Goal: Transaction & Acquisition: Purchase product/service

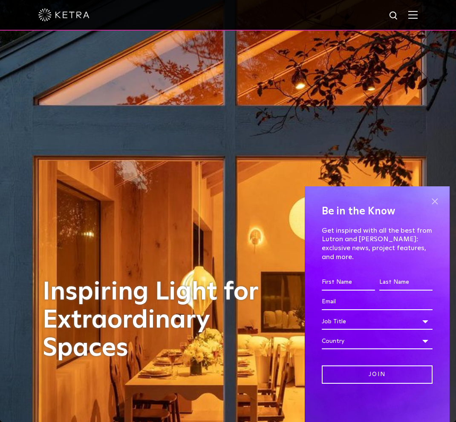
click at [433, 208] on span at bounding box center [434, 201] width 13 height 13
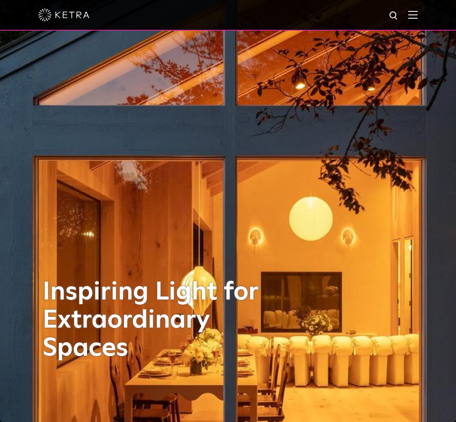
click at [415, 14] on img at bounding box center [412, 15] width 9 height 8
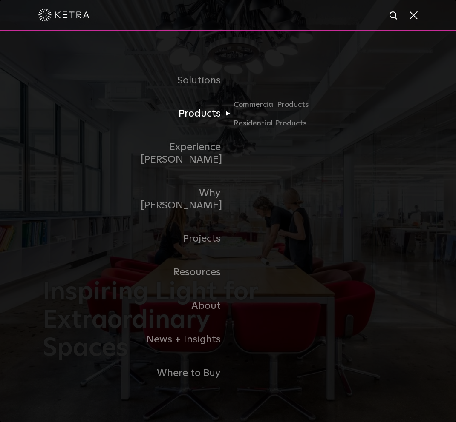
click at [206, 126] on link "Products" at bounding box center [183, 114] width 87 height 34
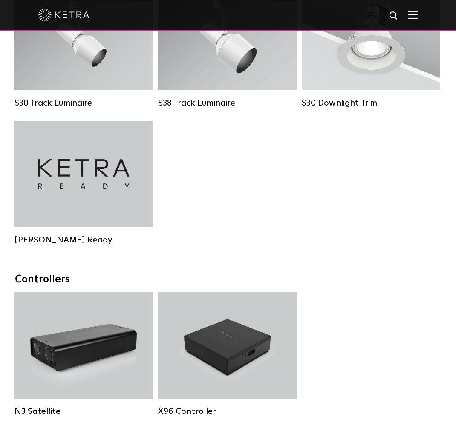
scroll to position [850, 0]
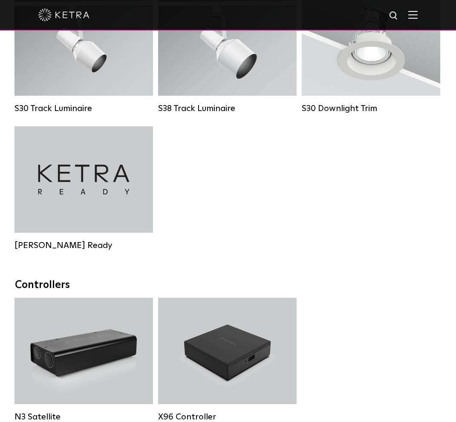
click at [327, 257] on div "S30 Track Luminaire Lumen Output: 1100 Colors: White / Black Beam Angles: 15° /…" at bounding box center [228, 126] width 432 height 274
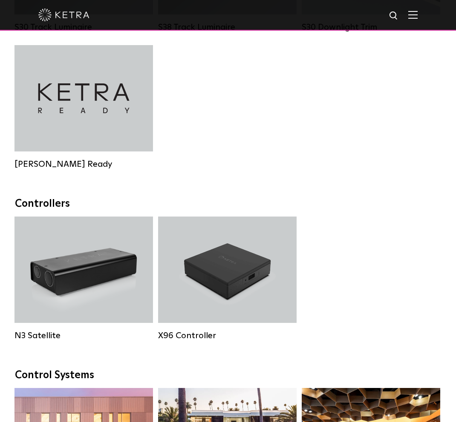
scroll to position [941, 0]
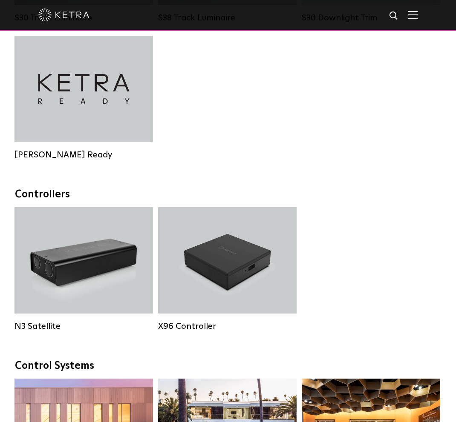
click at [327, 257] on div "N3 Satellite N3 Satellite X96 Controller X96 Controller" at bounding box center [228, 275] width 432 height 137
click at [349, 260] on div "N3 Satellite N3 Satellite X96 Controller X96 Controller" at bounding box center [228, 275] width 432 height 137
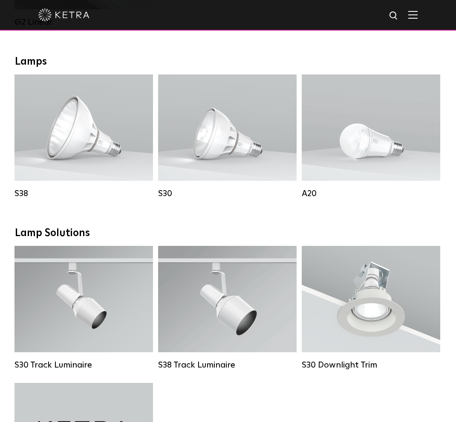
scroll to position [391, 0]
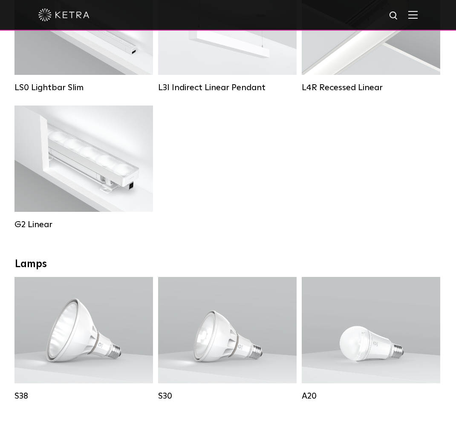
click at [349, 260] on div "Lamps" at bounding box center [228, 264] width 426 height 12
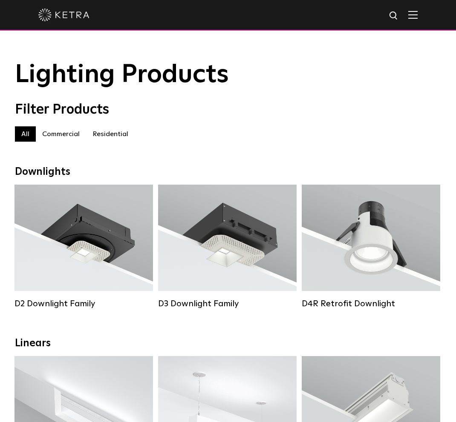
scroll to position [0, 0]
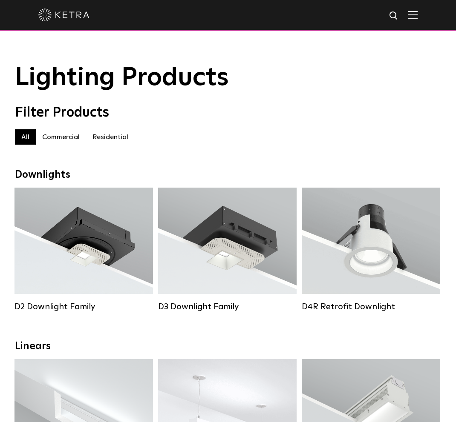
click at [320, 143] on div "All Commercial Residential" at bounding box center [228, 136] width 426 height 15
click at [112, 138] on label "Residential" at bounding box center [110, 136] width 49 height 15
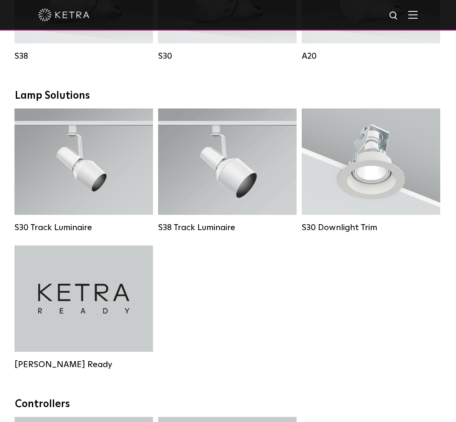
scroll to position [607, 0]
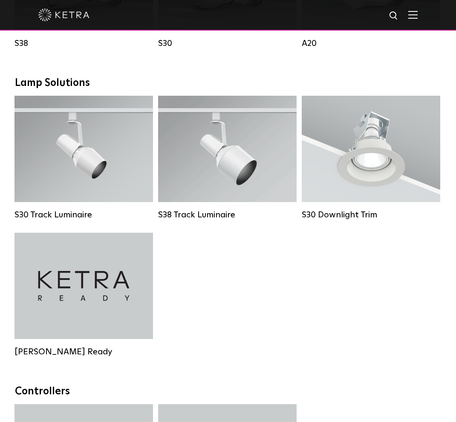
click at [296, 309] on div "S30 Track Luminaire Lumen Output: 1100 Colors: White / Black Beam Angles: 15° /…" at bounding box center [228, 233] width 432 height 274
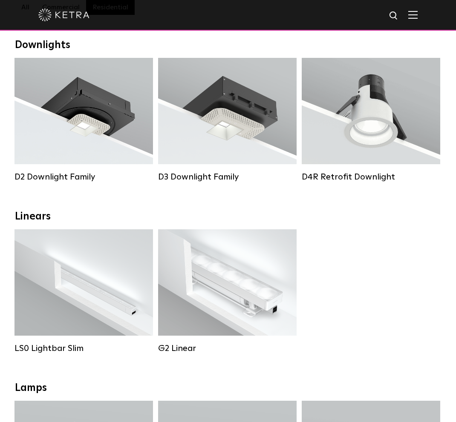
scroll to position [0, 0]
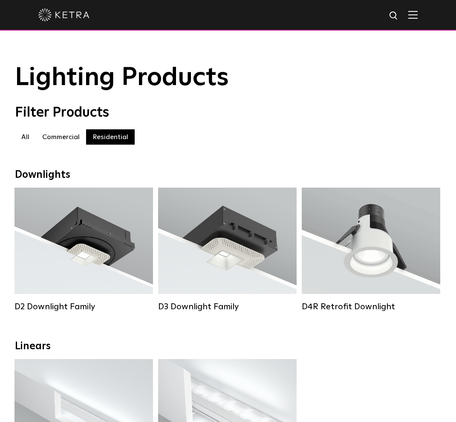
click at [232, 138] on div "All Commercial Residential" at bounding box center [228, 136] width 426 height 15
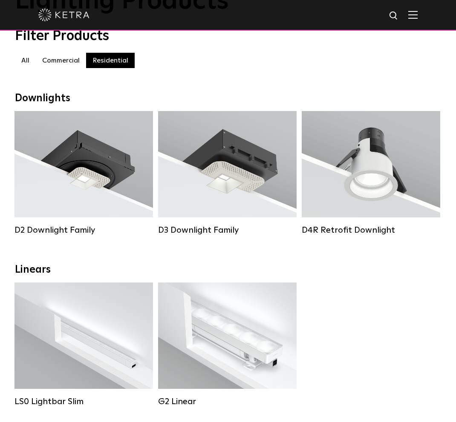
scroll to position [78, 0]
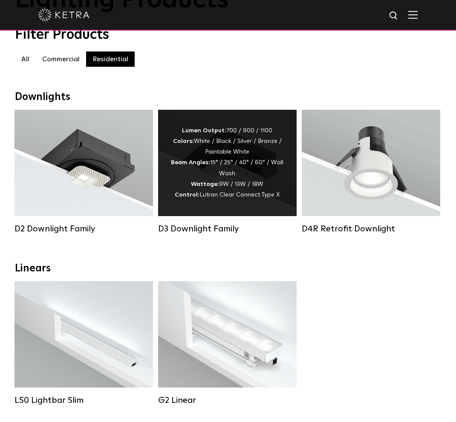
click at [245, 200] on div "Lumen Output: 700 / 900 / 1100 Colors: White / Black / Silver / Bronze / Painta…" at bounding box center [227, 163] width 113 height 75
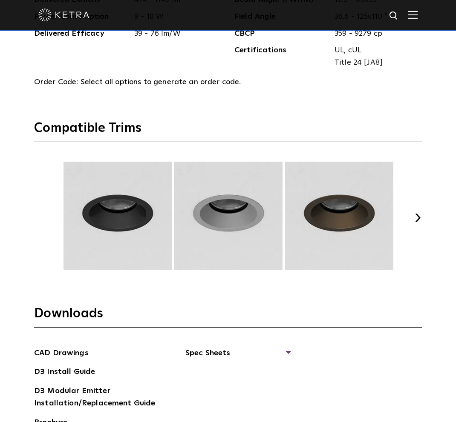
scroll to position [1117, 0]
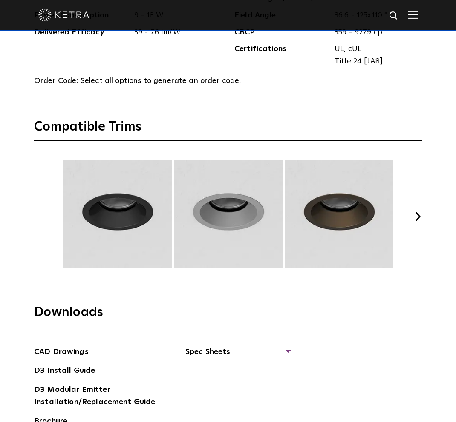
click at [415, 212] on div "Previous Next" at bounding box center [227, 217] width 387 height 112
click at [415, 217] on button "Next" at bounding box center [417, 216] width 9 height 9
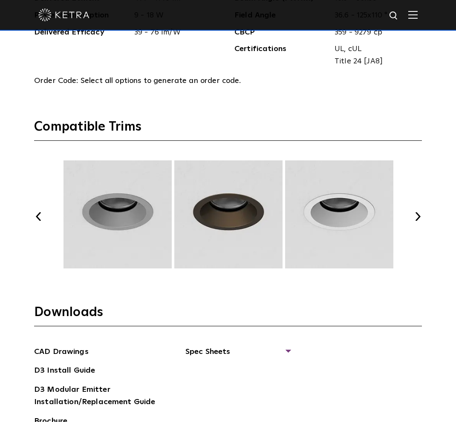
click at [415, 217] on button "Next" at bounding box center [417, 216] width 9 height 9
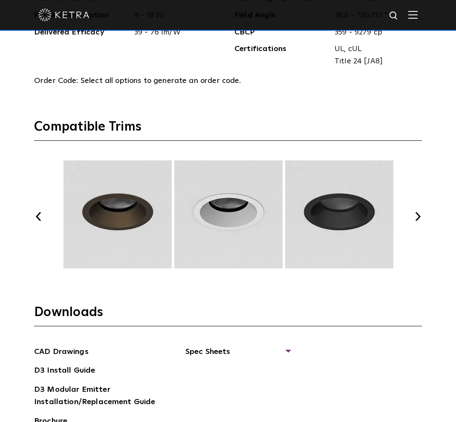
click at [415, 217] on button "Next" at bounding box center [417, 216] width 9 height 9
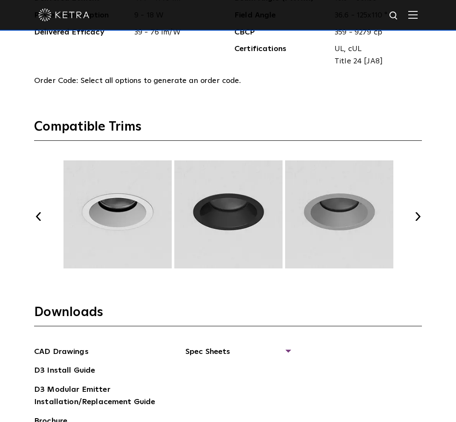
click at [239, 224] on img at bounding box center [228, 215] width 111 height 108
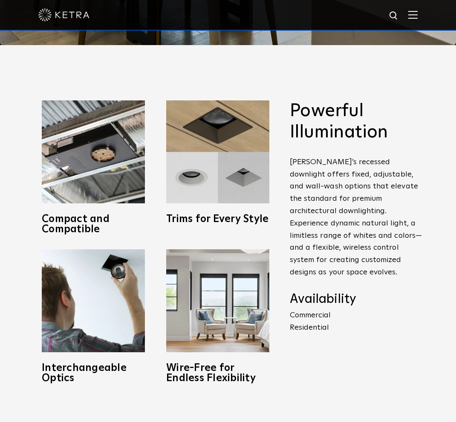
scroll to position [377, 0]
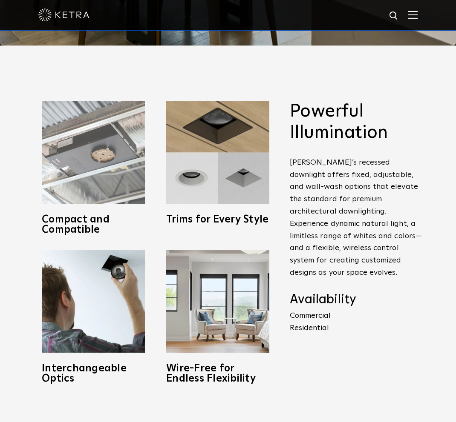
click at [108, 161] on img at bounding box center [93, 152] width 103 height 103
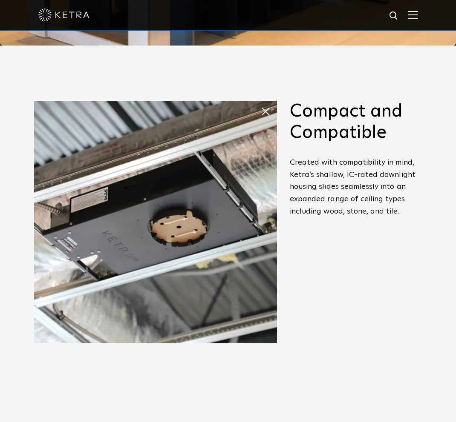
click at [267, 112] on span at bounding box center [268, 111] width 17 height 17
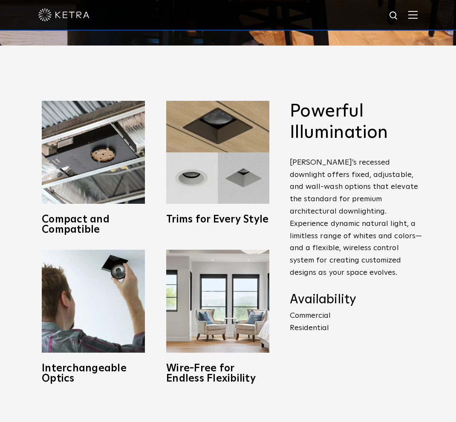
click at [410, 15] on img at bounding box center [412, 15] width 9 height 8
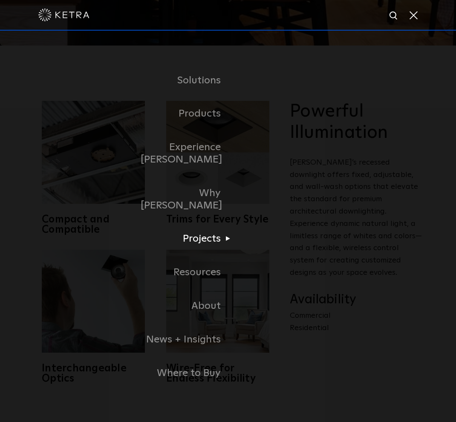
click at [293, 232] on li "Projects Home Office Dining Hospitality Museums + Galleries Places of Worship F…" at bounding box center [227, 239] width 175 height 34
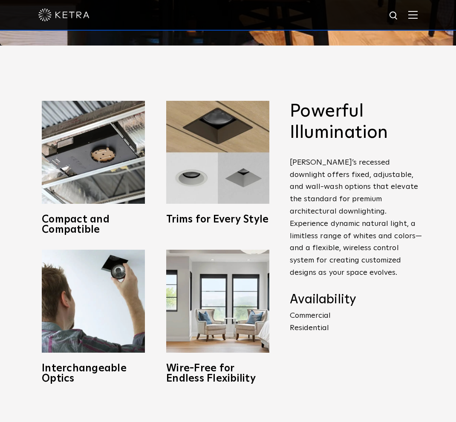
click at [414, 13] on img at bounding box center [412, 15] width 9 height 8
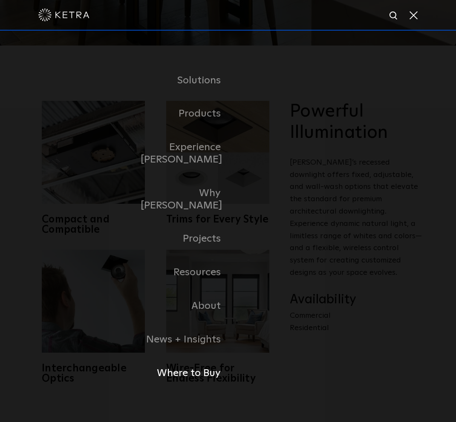
click at [192, 357] on link "Where to Buy" at bounding box center [183, 374] width 87 height 34
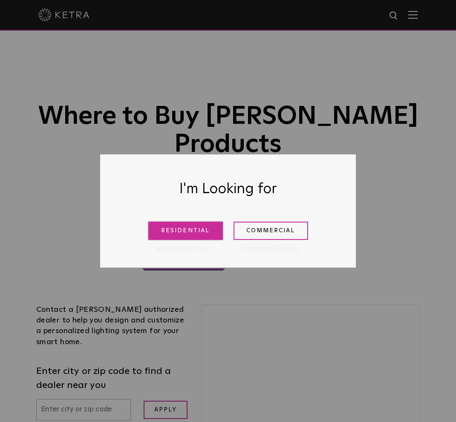
click at [198, 224] on link "Residential" at bounding box center [185, 231] width 75 height 18
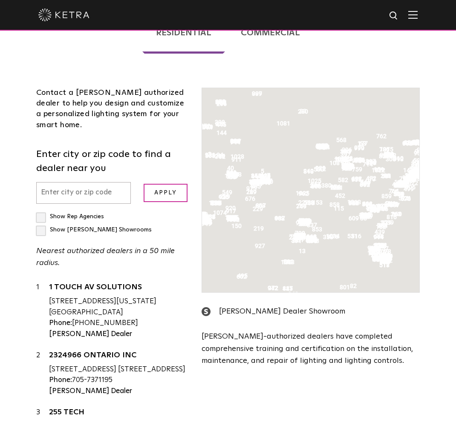
click at [77, 182] on input "text" at bounding box center [83, 193] width 95 height 22
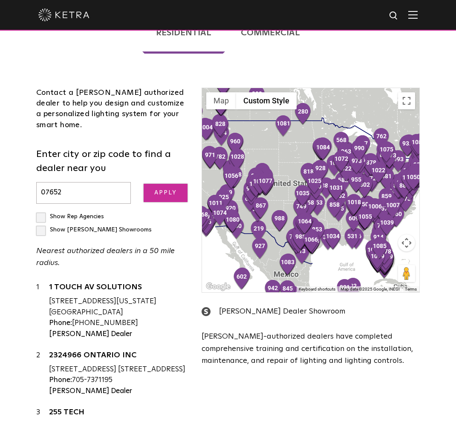
type input "07652"
click at [167, 184] on input "Apply" at bounding box center [165, 193] width 44 height 18
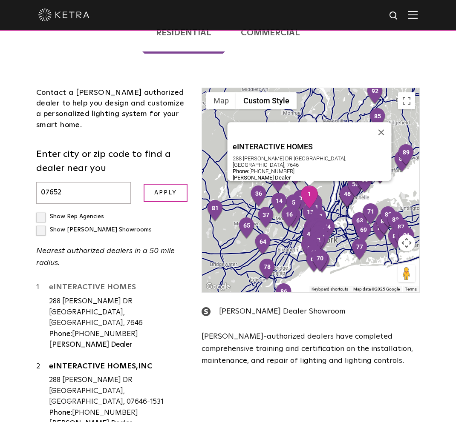
click at [95, 284] on link "eINTERACTIVE HOMES" at bounding box center [119, 289] width 140 height 11
